Goal: Information Seeking & Learning: Check status

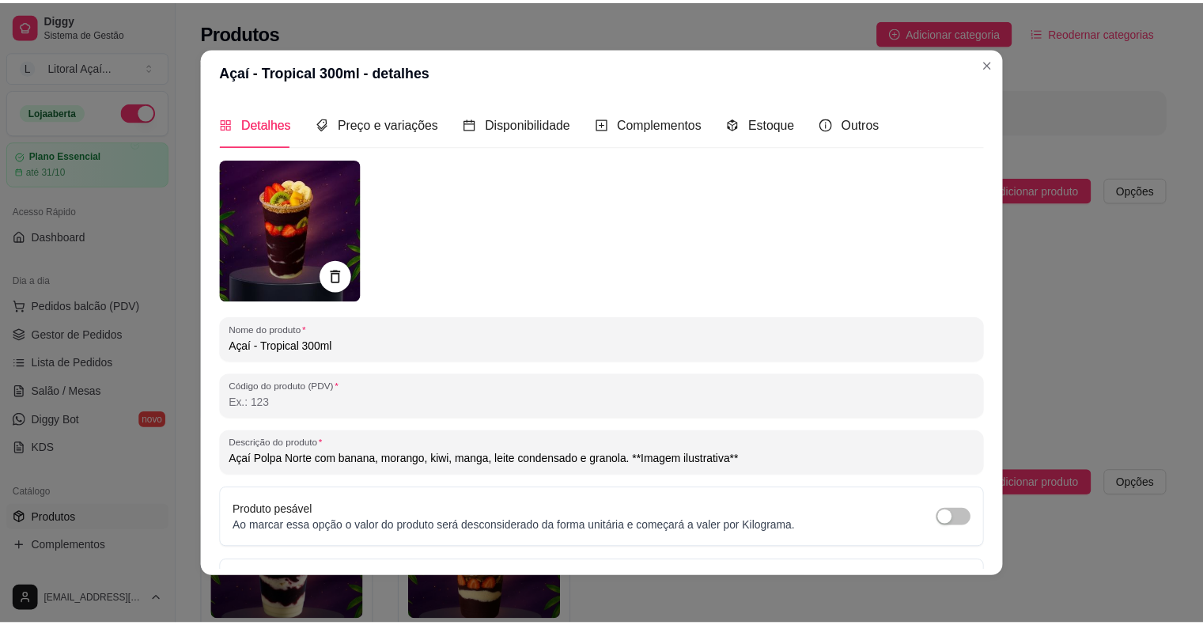
scroll to position [832, 0]
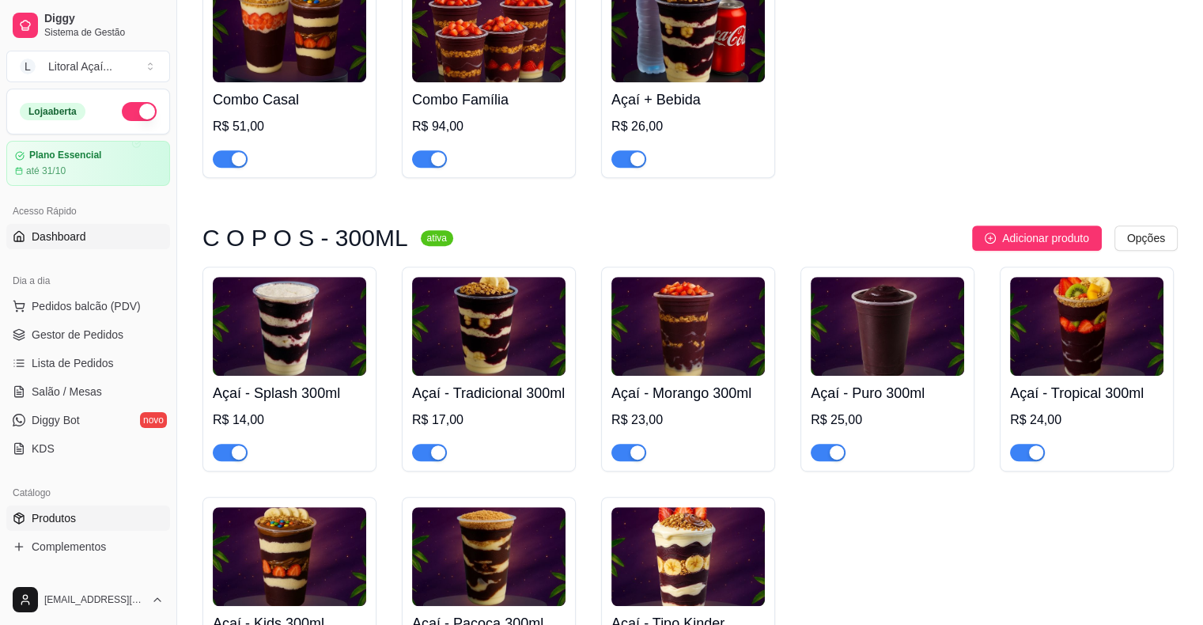
click at [86, 226] on link "Dashboard" at bounding box center [88, 236] width 164 height 25
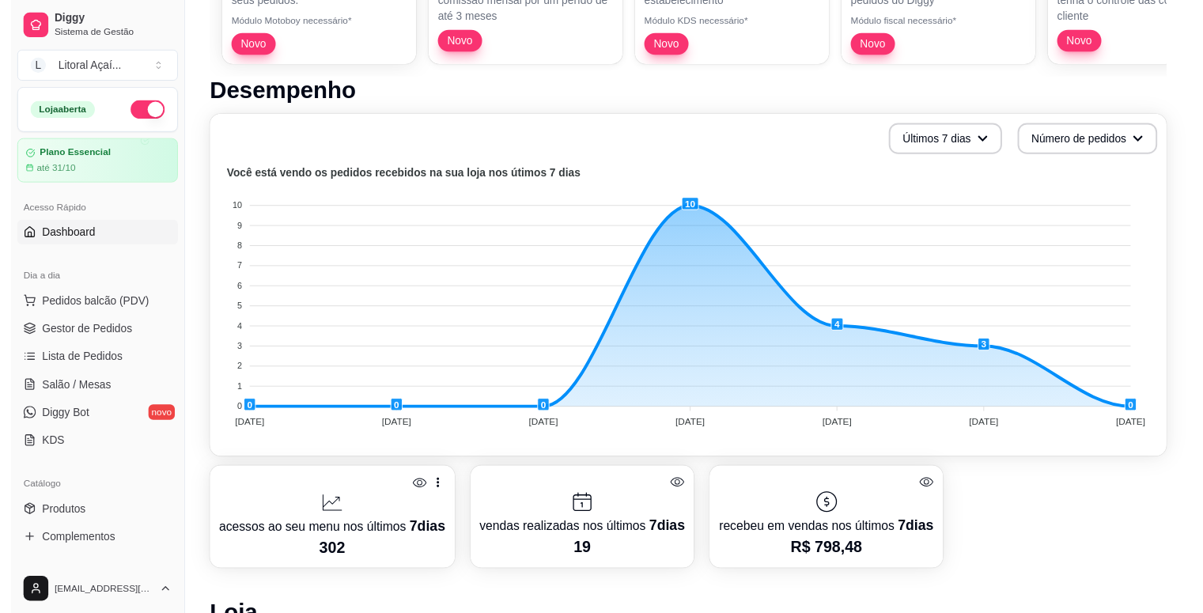
scroll to position [302, 0]
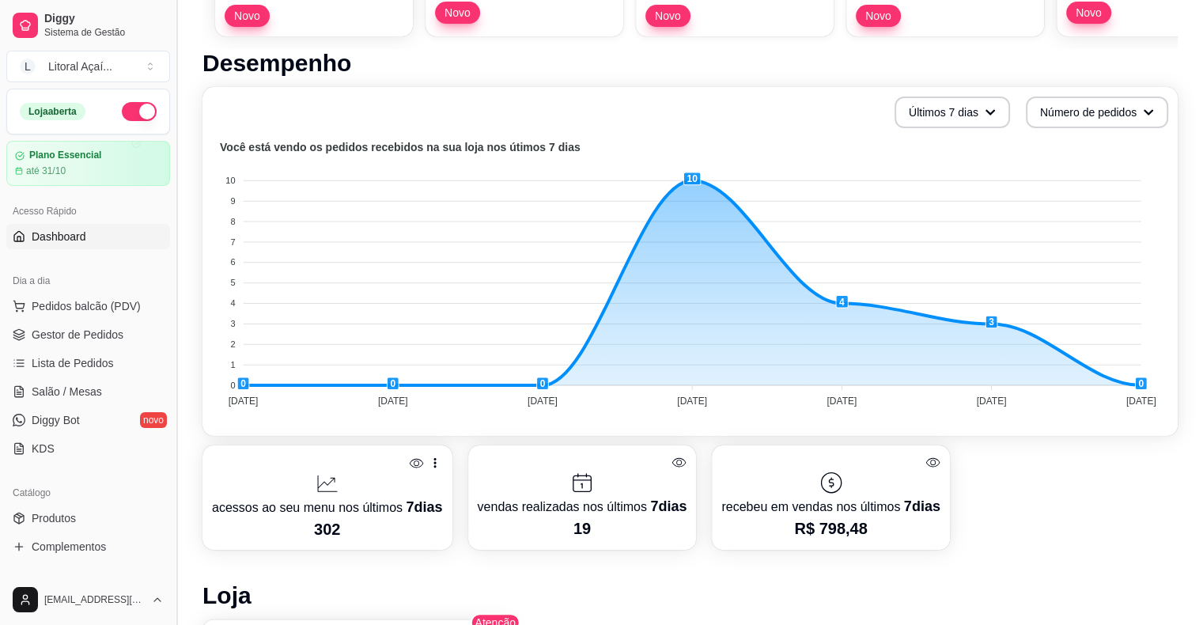
drag, startPoint x: 171, startPoint y: 271, endPoint x: 171, endPoint y: 284, distance: 12.7
click at [171, 284] on button "Toggle Sidebar" at bounding box center [176, 312] width 13 height 625
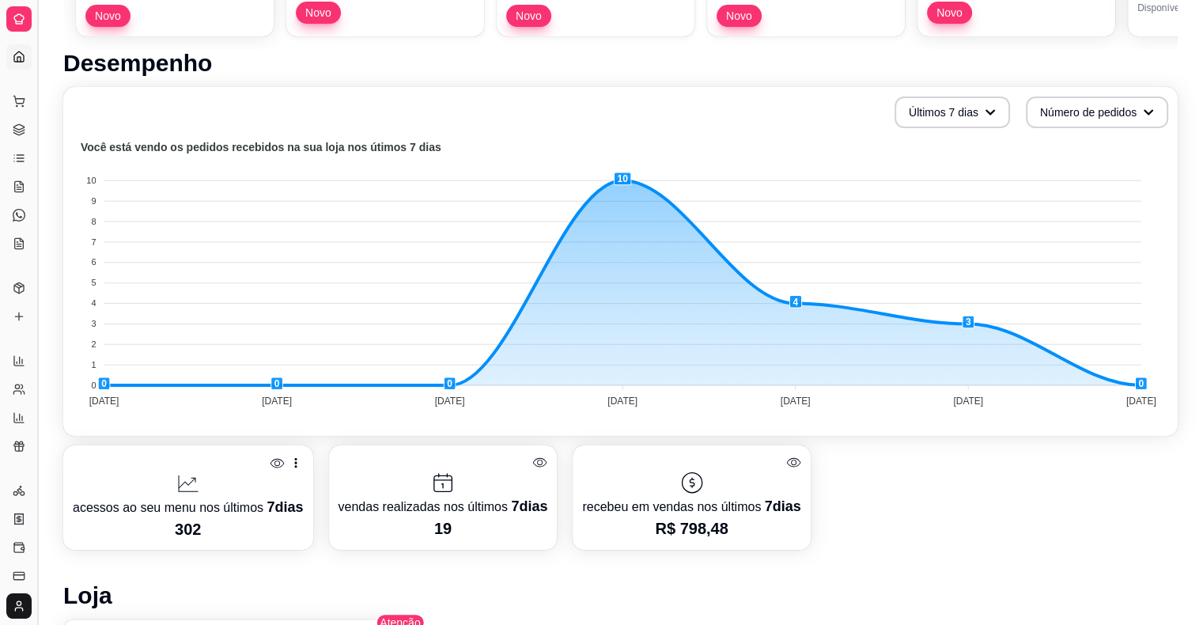
click at [37, 311] on button "Toggle Sidebar" at bounding box center [37, 312] width 13 height 625
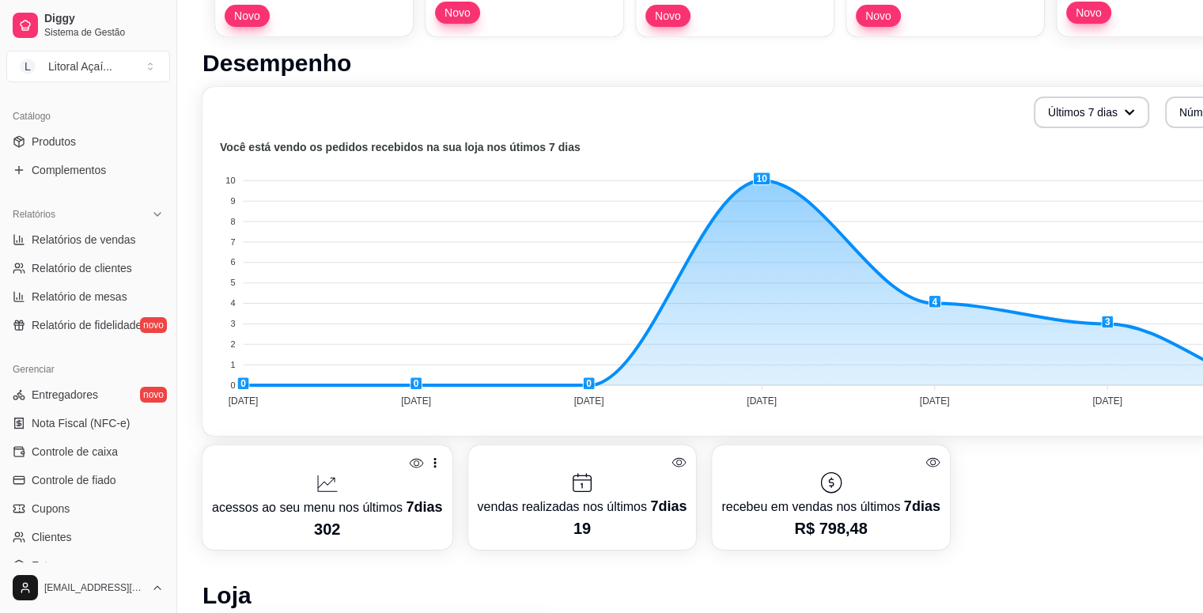
scroll to position [380, 0]
click at [108, 243] on span "Relatórios de vendas" at bounding box center [84, 237] width 104 height 16
select select "ALL"
select select "0"
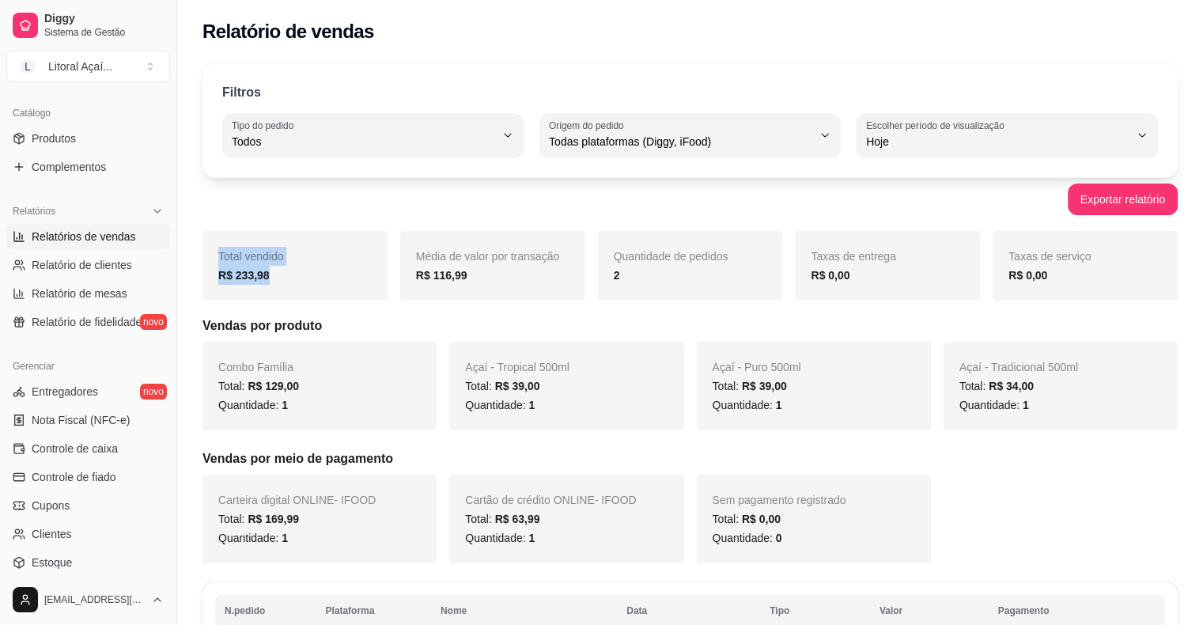
drag, startPoint x: 305, startPoint y: 286, endPoint x: 210, endPoint y: 255, distance: 100.1
click at [210, 255] on div "Total vendido R$ 233,98" at bounding box center [295, 266] width 185 height 70
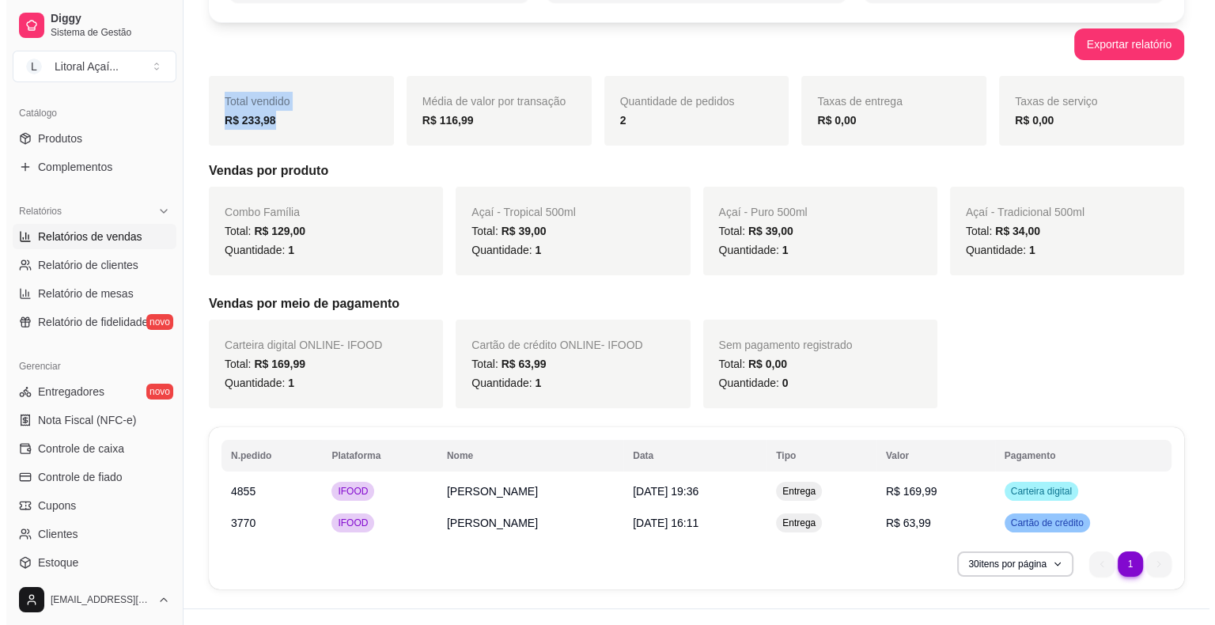
scroll to position [183, 0]
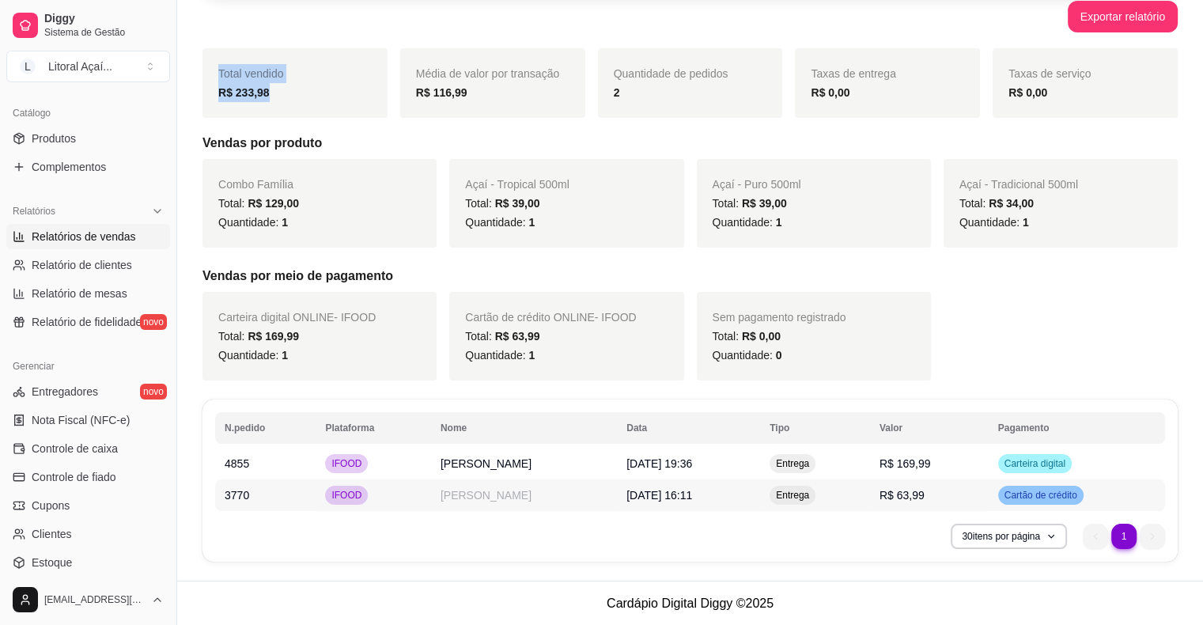
click at [760, 495] on td "[DATE] 16:11" at bounding box center [688, 495] width 143 height 32
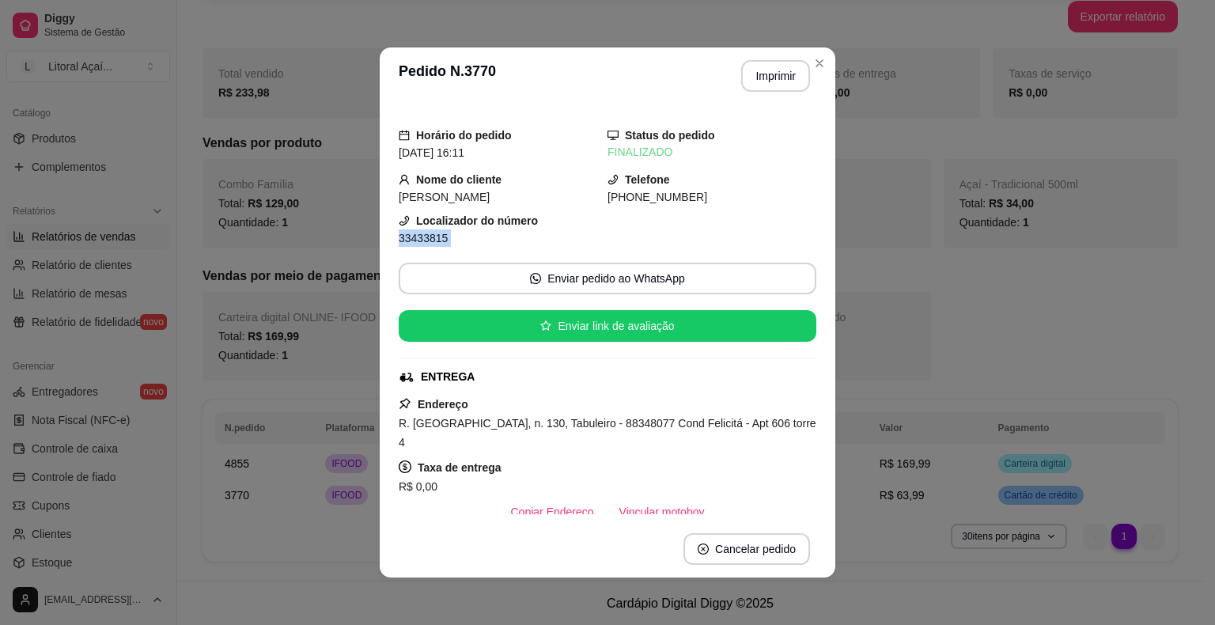
drag, startPoint x: 792, startPoint y: 222, endPoint x: 791, endPoint y: 259, distance: 37.2
click at [791, 259] on div "Horário do pedido [DATE] 16:11 Status do pedido FINALIZADO Nome do cliente [PER…" at bounding box center [608, 312] width 418 height 403
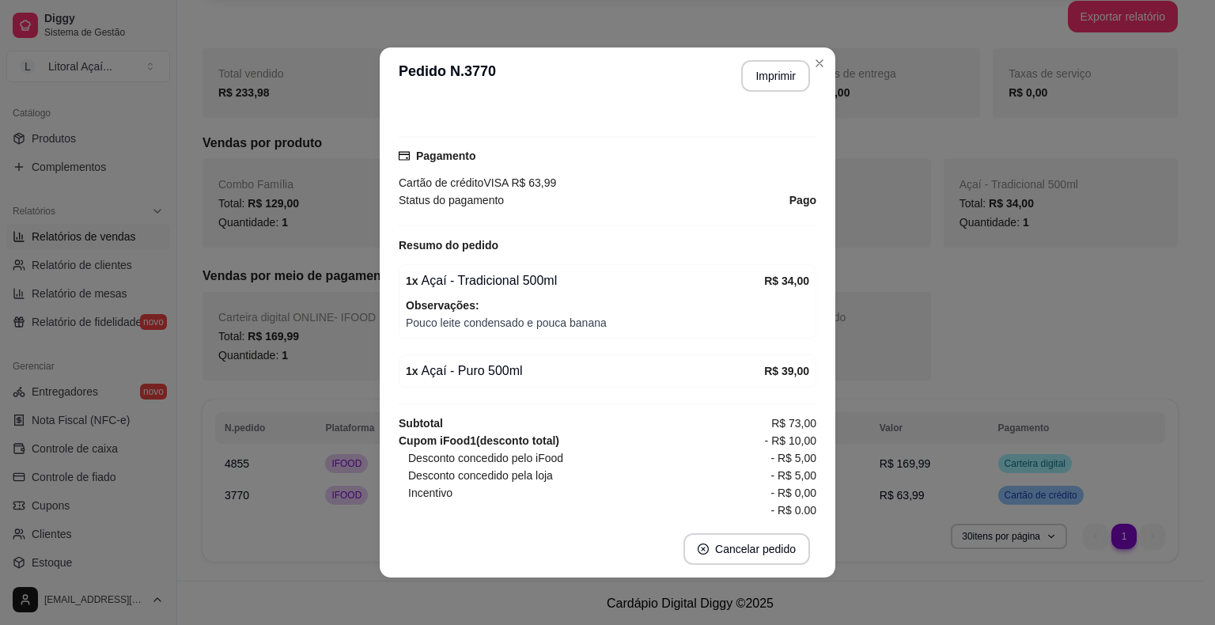
scroll to position [426, 0]
